Goal: Information Seeking & Learning: Find specific fact

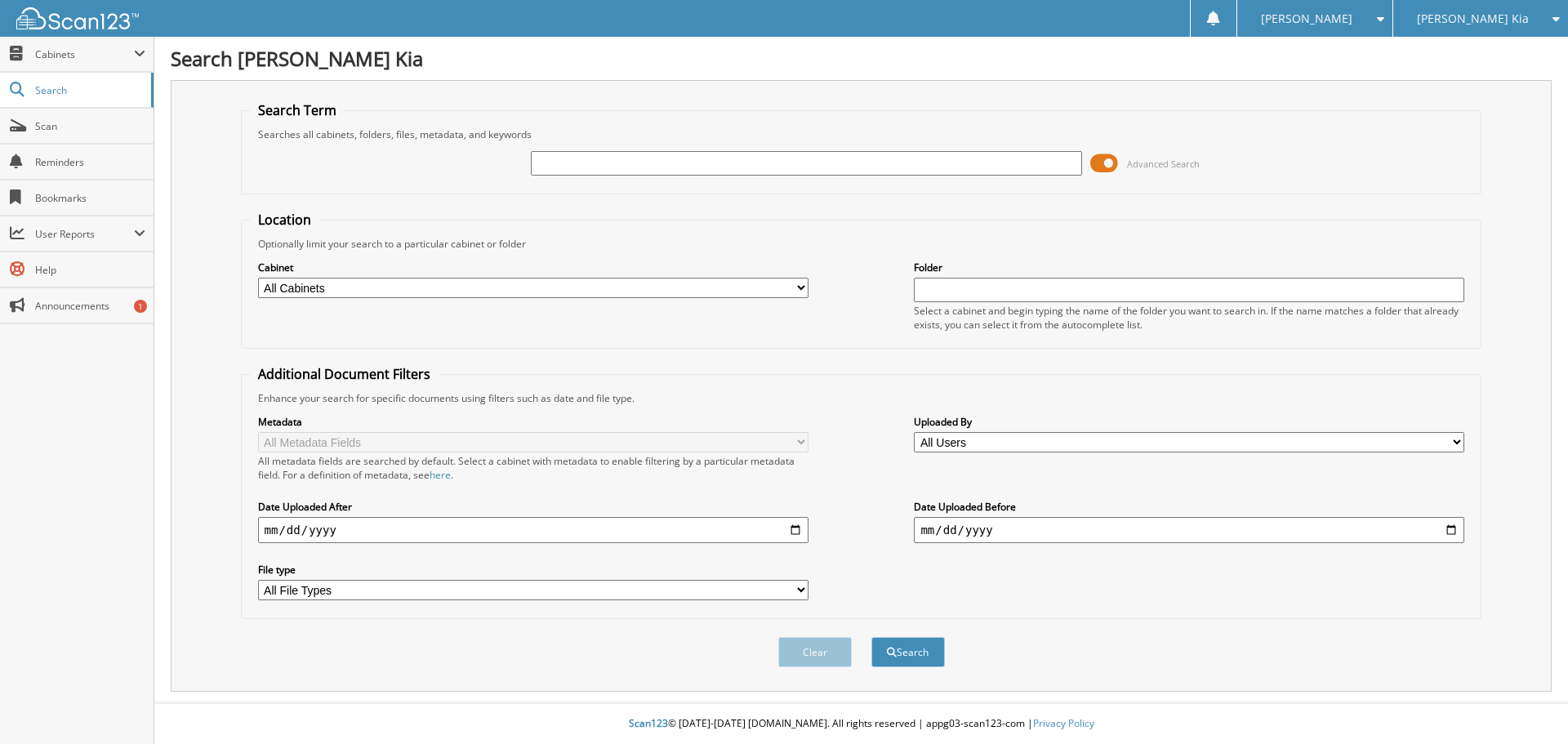
click at [638, 166] on input "text" at bounding box center [807, 163] width 551 height 24
type input "134687"
click at [871, 637] on button "Search" at bounding box center [908, 652] width 73 height 31
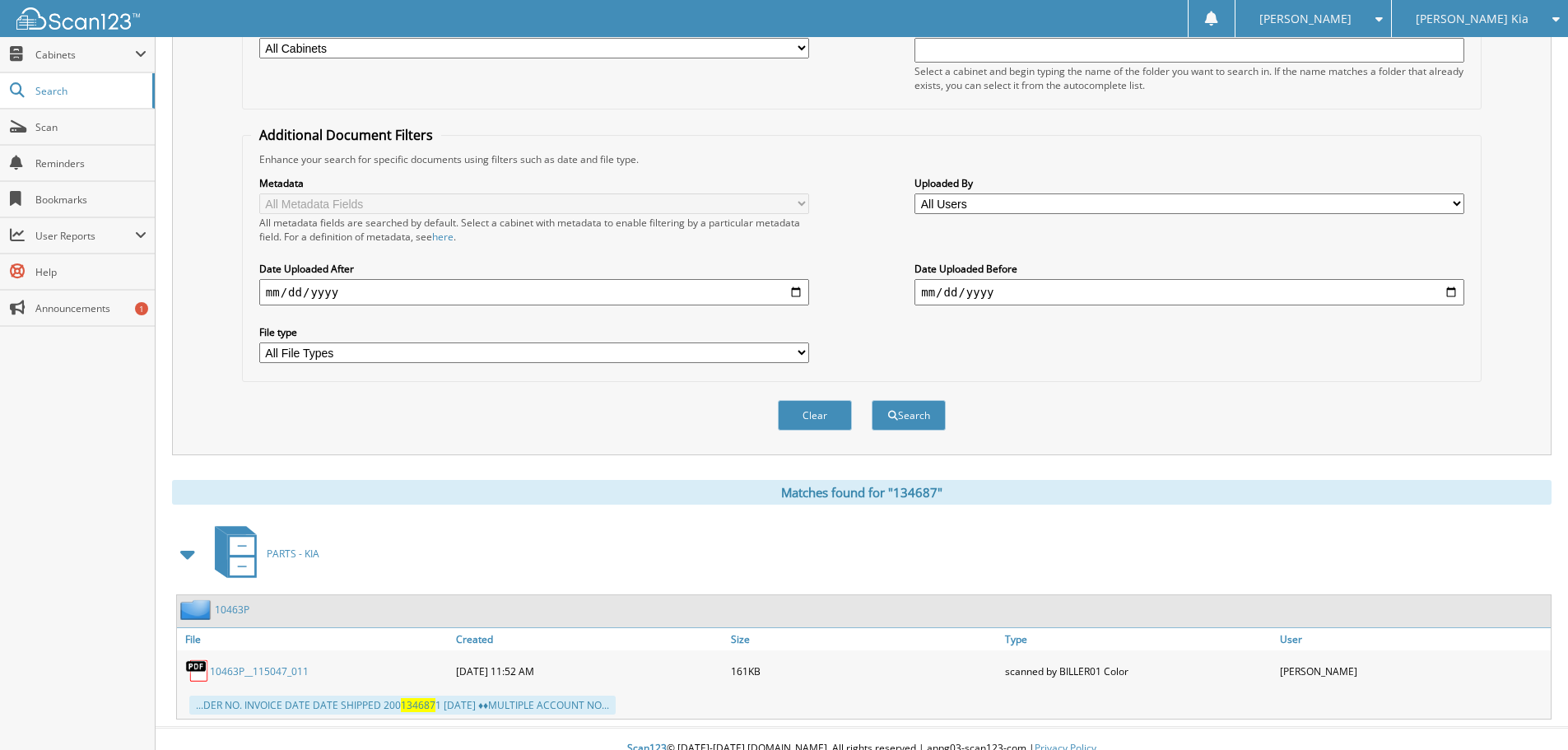
scroll to position [262, 0]
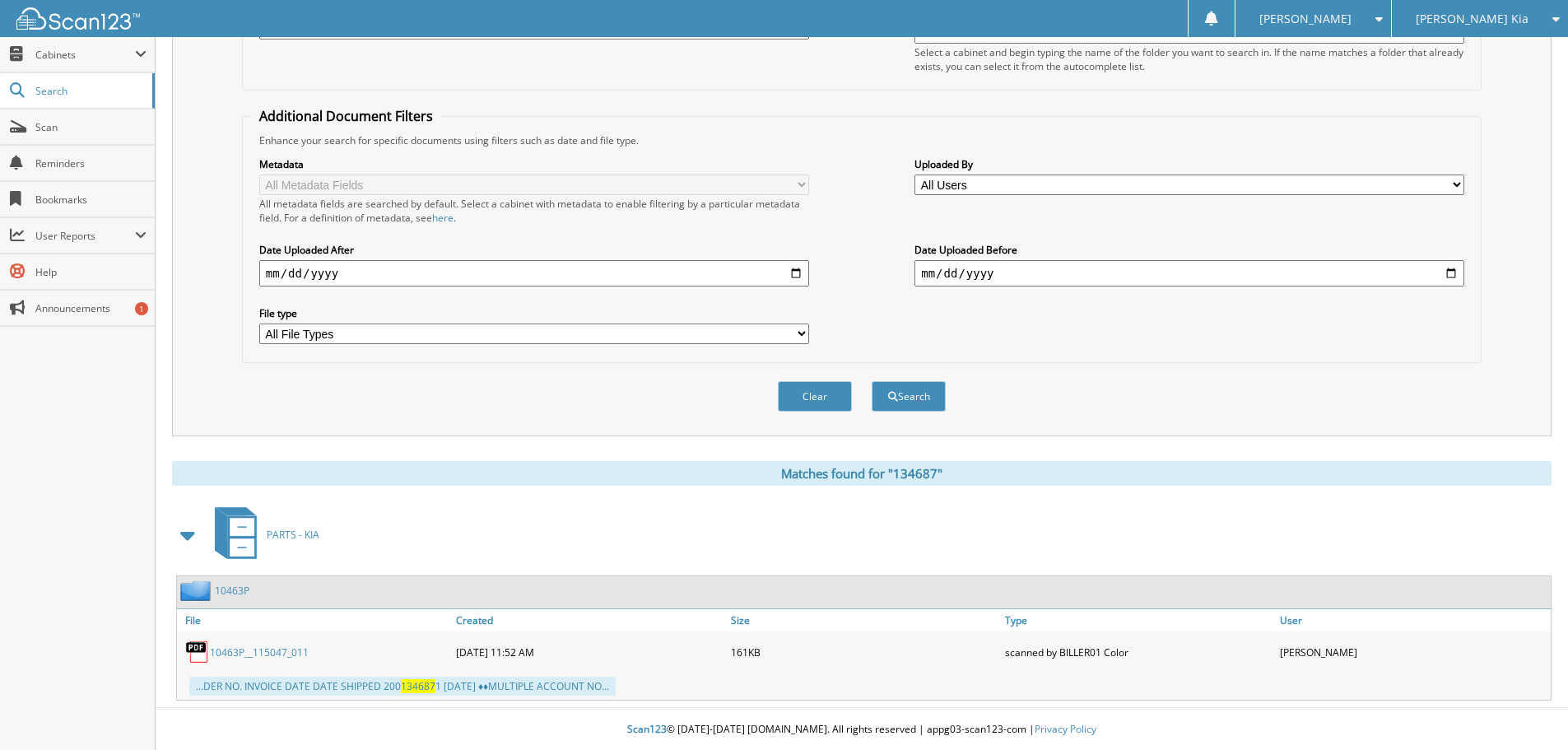
click at [224, 656] on link "10463P__115047_011" at bounding box center [259, 653] width 99 height 14
click at [1463, 189] on select "All Users [PERSON_NAME] [PERSON_NAME] [PERSON_NAME] [PERSON_NAME] [PERSON_NAME]…" at bounding box center [1189, 184] width 550 height 20
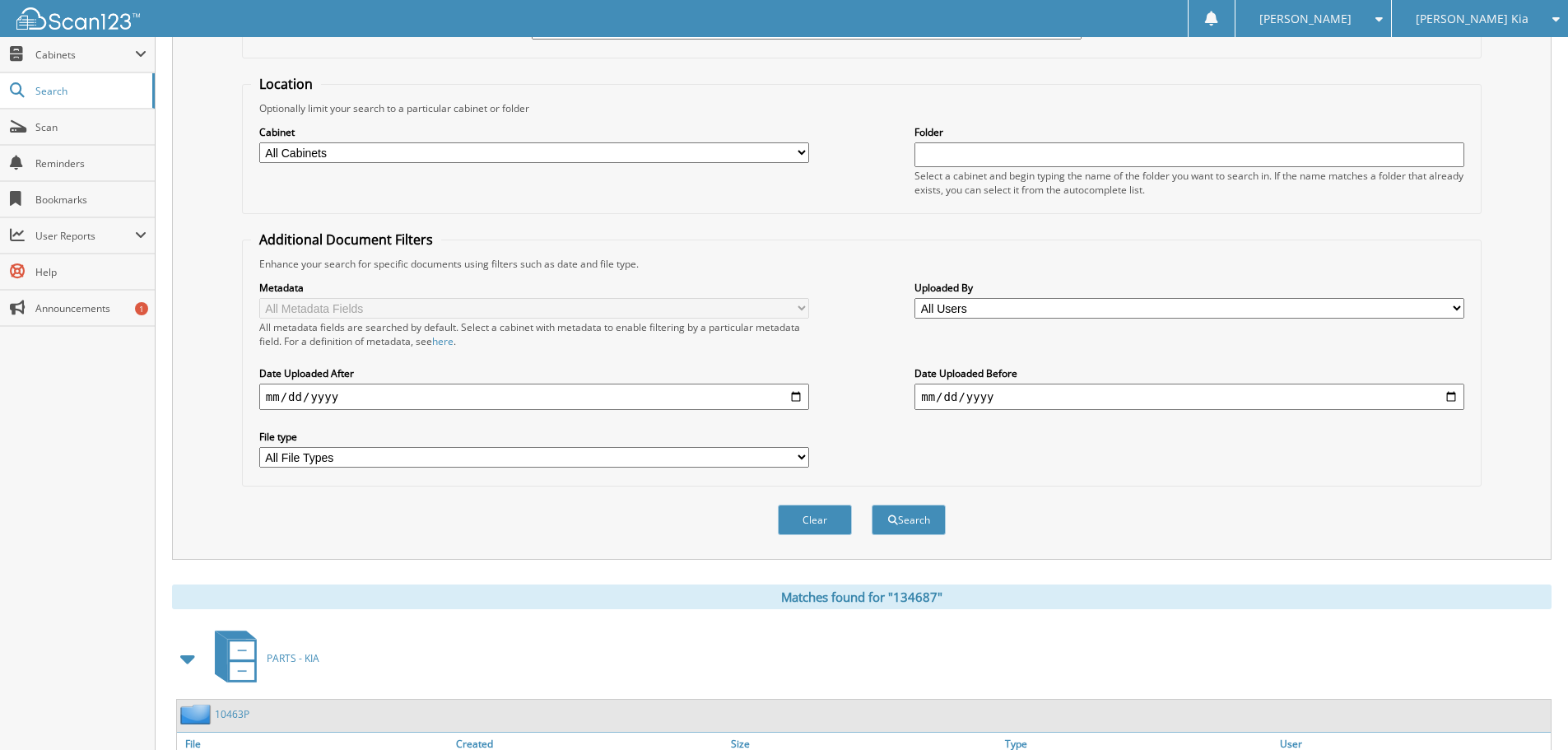
scroll to position [0, 0]
